Goal: Transaction & Acquisition: Download file/media

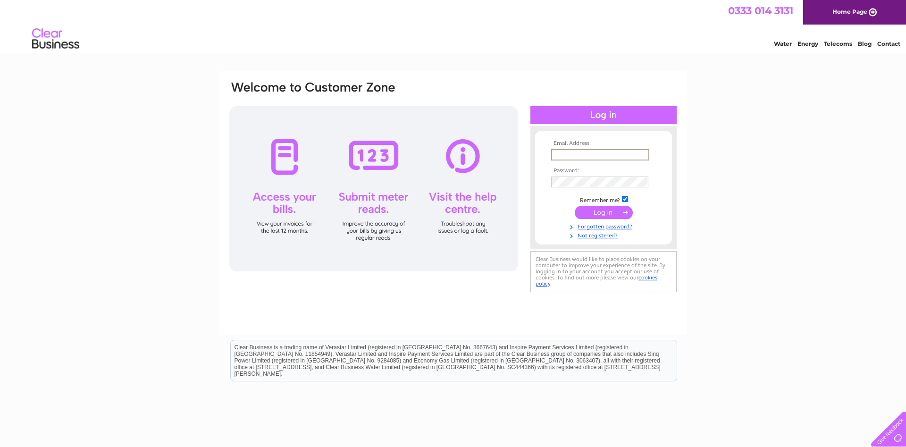
click at [589, 150] on input "text" at bounding box center [600, 154] width 98 height 11
type input "Thegrovechippy@talktalk.net"
click at [595, 214] on input "submit" at bounding box center [604, 211] width 58 height 13
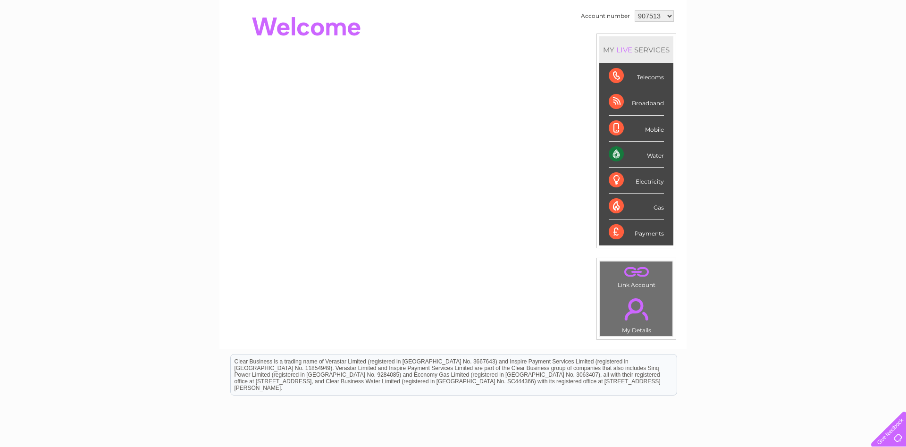
scroll to position [17, 0]
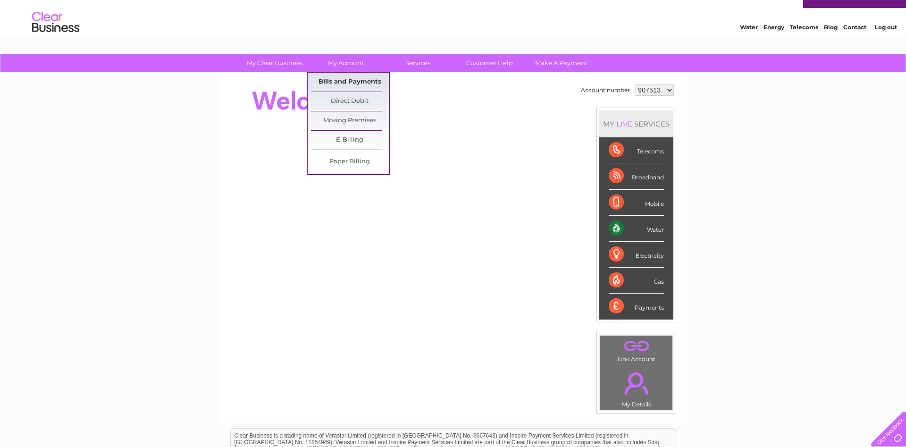
click at [351, 76] on link "Bills and Payments" at bounding box center [350, 82] width 78 height 19
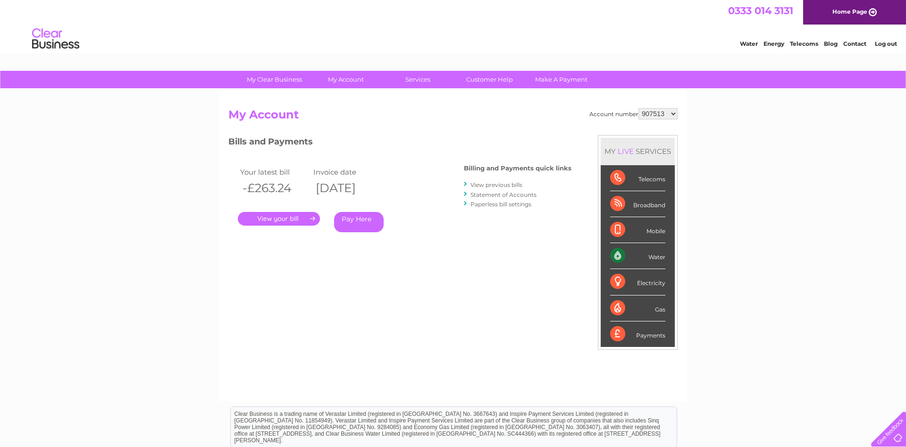
select select "1110802"
click option "1110802" at bounding box center [0, 0] width 0 height 0
click at [268, 215] on link "." at bounding box center [279, 219] width 82 height 14
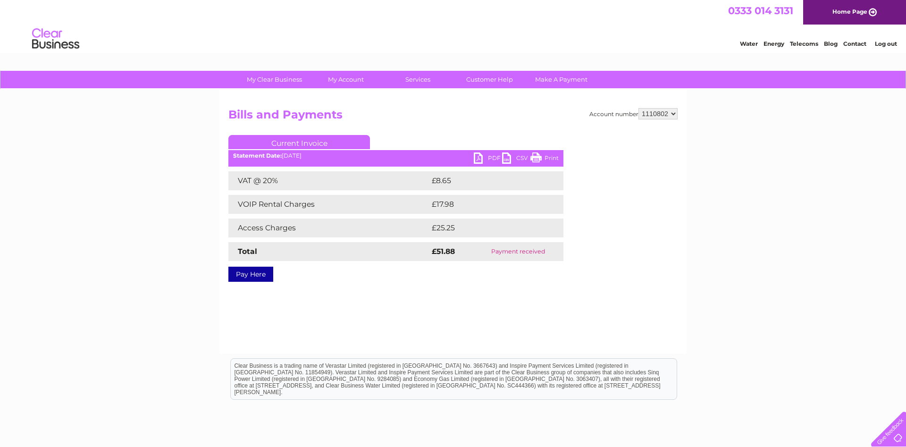
click at [481, 161] on link "PDF" at bounding box center [488, 159] width 28 height 14
click at [639, 108] on select "907513 1110802" at bounding box center [658, 113] width 39 height 11
click option "1110802" at bounding box center [0, 0] width 0 height 0
click at [482, 156] on link "PDF" at bounding box center [488, 159] width 28 height 14
click at [639, 108] on select "907513 1110802" at bounding box center [658, 113] width 39 height 11
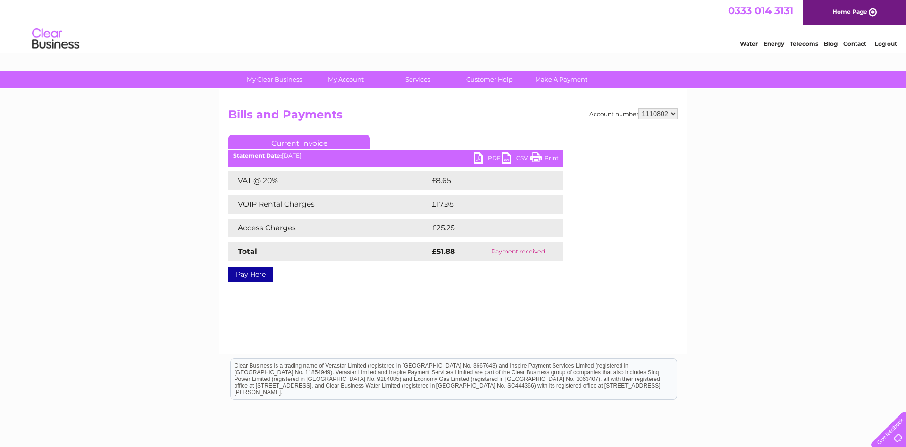
select select "907513"
click option "907513" at bounding box center [0, 0] width 0 height 0
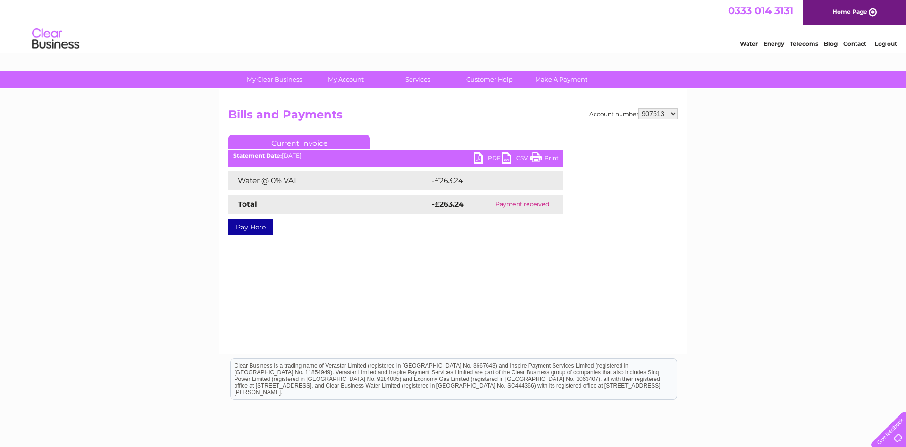
click at [489, 155] on link "PDF" at bounding box center [488, 159] width 28 height 14
